Goal: Book appointment/travel/reservation

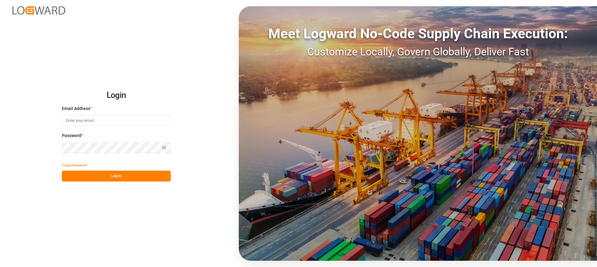
type input "[PERSON_NAME][EMAIL_ADDRESS][PERSON_NAME][DOMAIN_NAME]"
click at [107, 172] on button "Log In" at bounding box center [116, 176] width 109 height 11
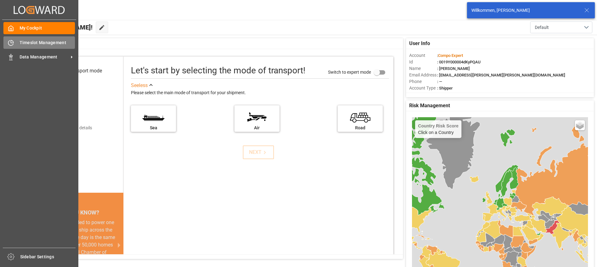
drag, startPoint x: 10, startPoint y: 51, endPoint x: 14, endPoint y: 48, distance: 5.3
click at [12, 49] on div "My Cockpit My Cockpit Timeslot Management Timeslot Management Data Management D…" at bounding box center [39, 134] width 74 height 228
click at [15, 47] on div "Timeslot Management Timeslot Management" at bounding box center [39, 42] width 72 height 12
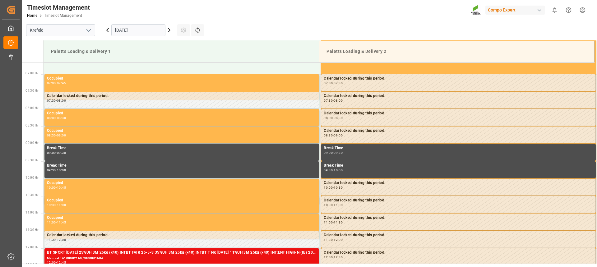
scroll to position [240, 0]
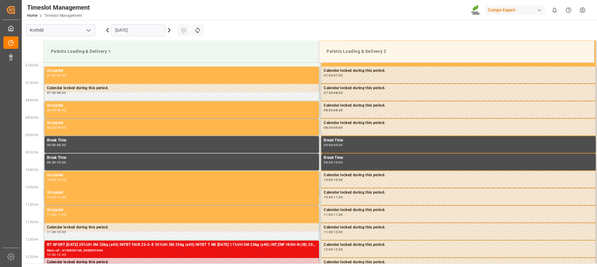
click at [169, 31] on icon at bounding box center [169, 30] width 2 height 4
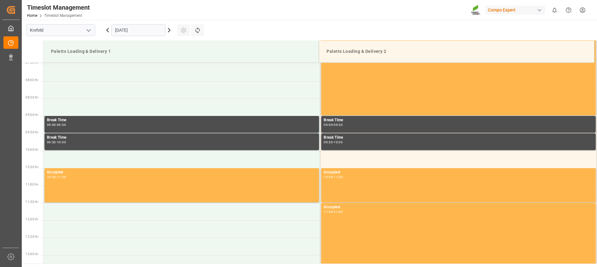
scroll to position [271, 0]
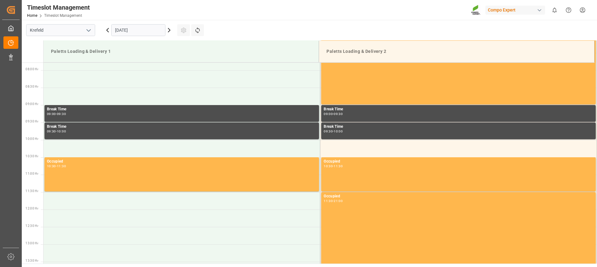
click at [108, 31] on icon at bounding box center [107, 29] width 7 height 7
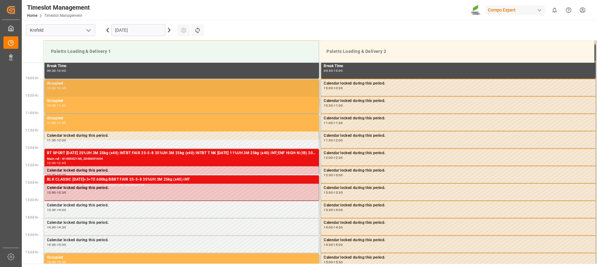
scroll to position [333, 0]
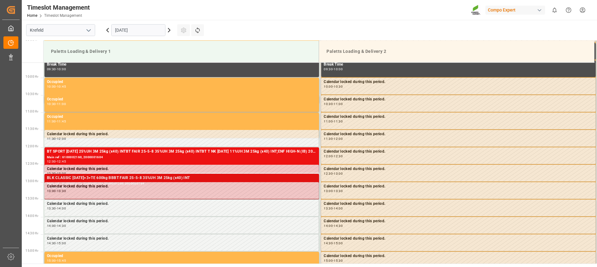
click at [105, 178] on div "BLK CLASSIC [DATE]+3+TE 600kg BBBT FAIR 25-5-8 35%UH 3M 25kg (x40) INT" at bounding box center [182, 178] width 270 height 6
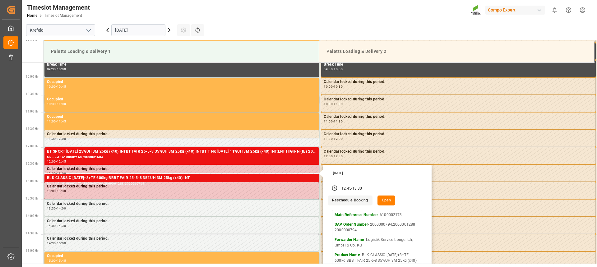
click at [387, 201] on button "Open" at bounding box center [387, 201] width 18 height 10
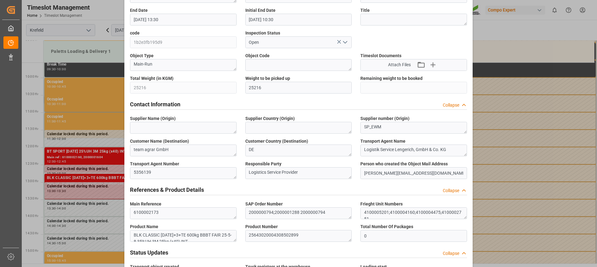
scroll to position [0, 0]
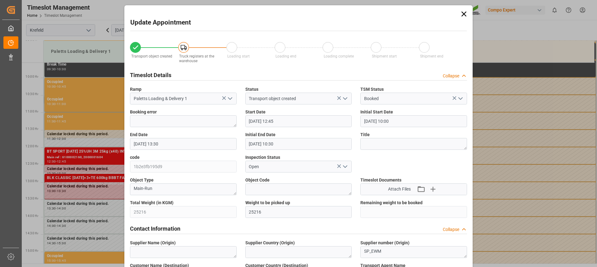
click at [299, 122] on input "[DATE] 12:45" at bounding box center [298, 121] width 107 height 12
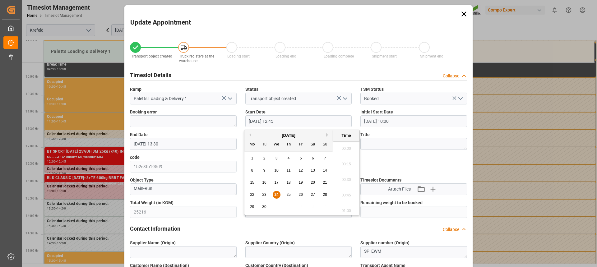
scroll to position [764, 0]
click at [288, 192] on div "25" at bounding box center [289, 194] width 8 height 7
click at [344, 194] on li "12:00" at bounding box center [346, 194] width 26 height 16
type input "[DATE] 12:00"
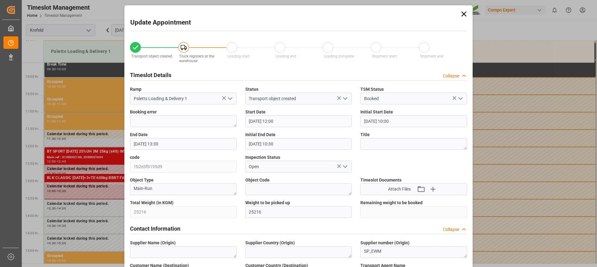
click at [161, 143] on input "[DATE] 13:30" at bounding box center [183, 144] width 107 height 12
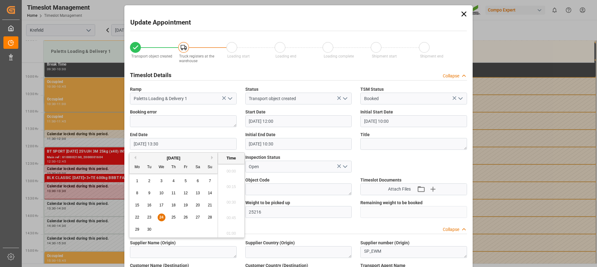
scroll to position [811, 0]
click at [173, 219] on span "25" at bounding box center [173, 217] width 4 height 4
click at [231, 186] on li "12:45" at bounding box center [231, 185] width 26 height 16
type input "[DATE] 12:45"
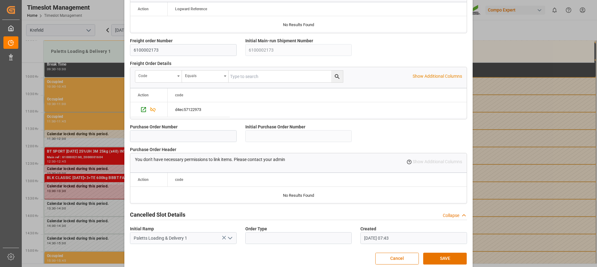
scroll to position [551, 0]
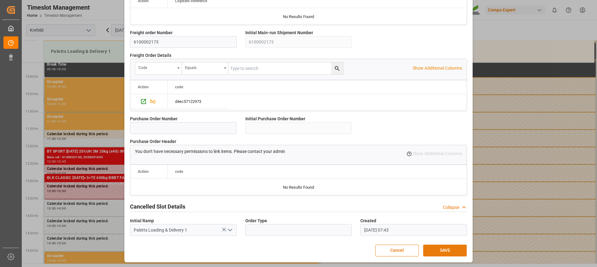
click at [432, 246] on button "SAVE" at bounding box center [445, 251] width 44 height 12
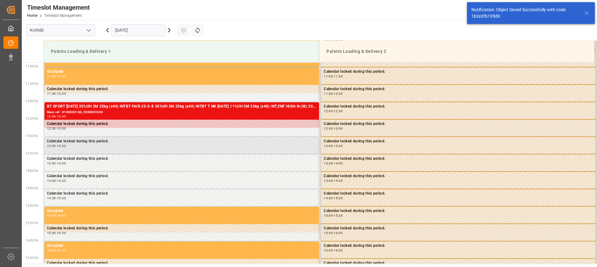
scroll to position [379, 0]
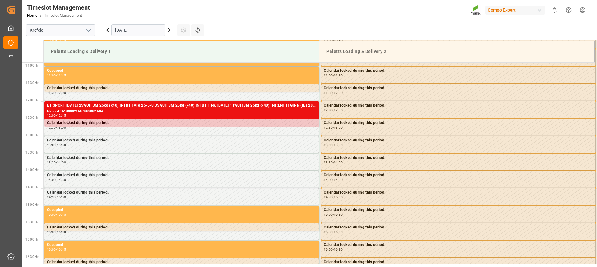
click at [105, 30] on icon at bounding box center [107, 29] width 7 height 7
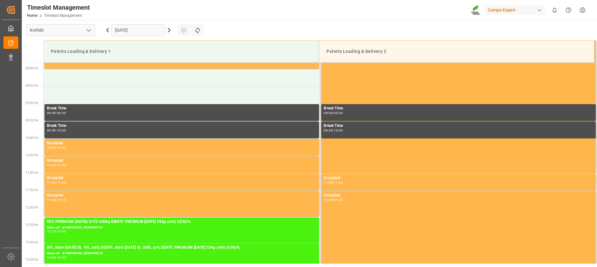
scroll to position [271, 0]
